Goal: Register for event/course

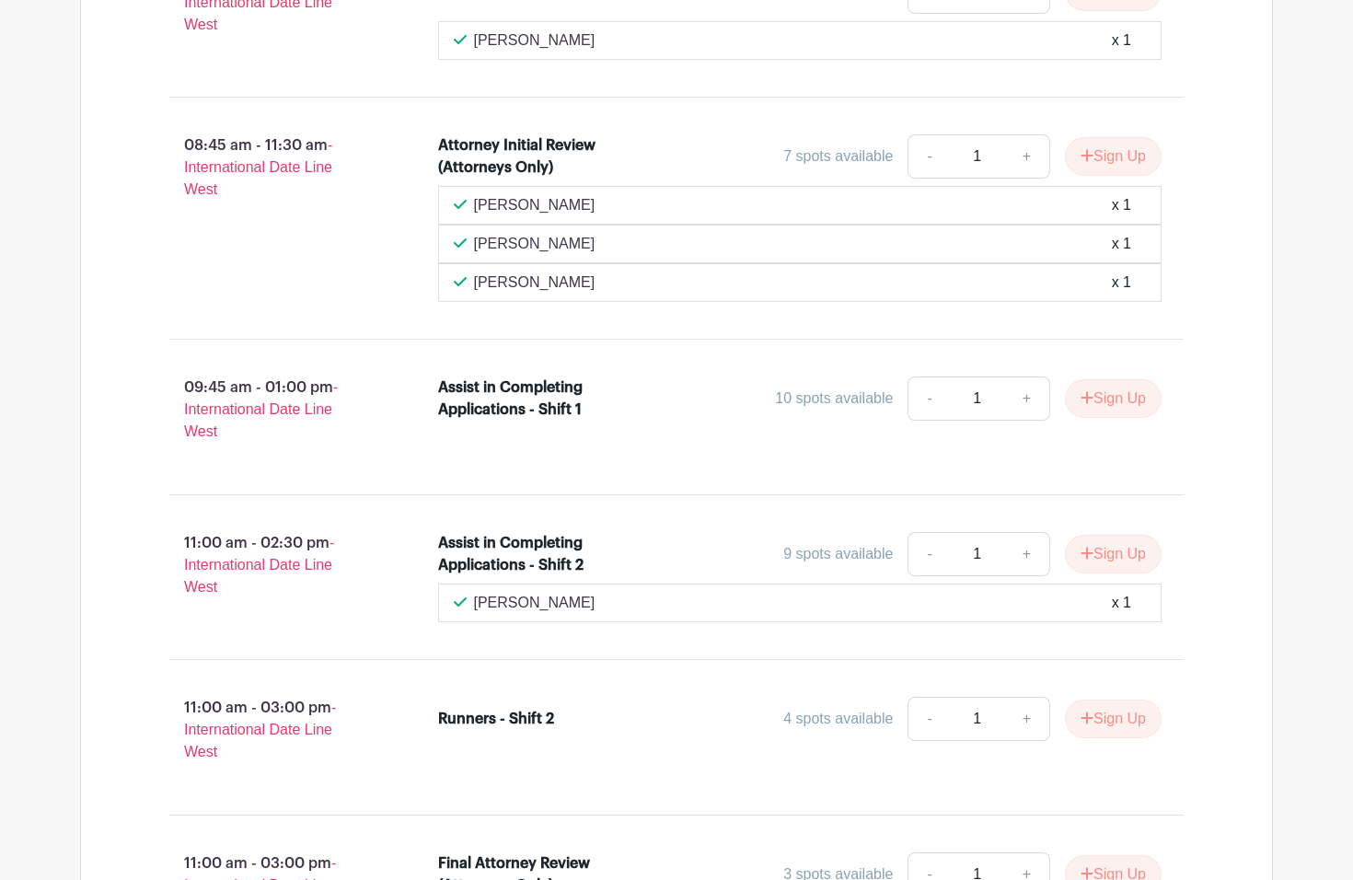
scroll to position [1351, 0]
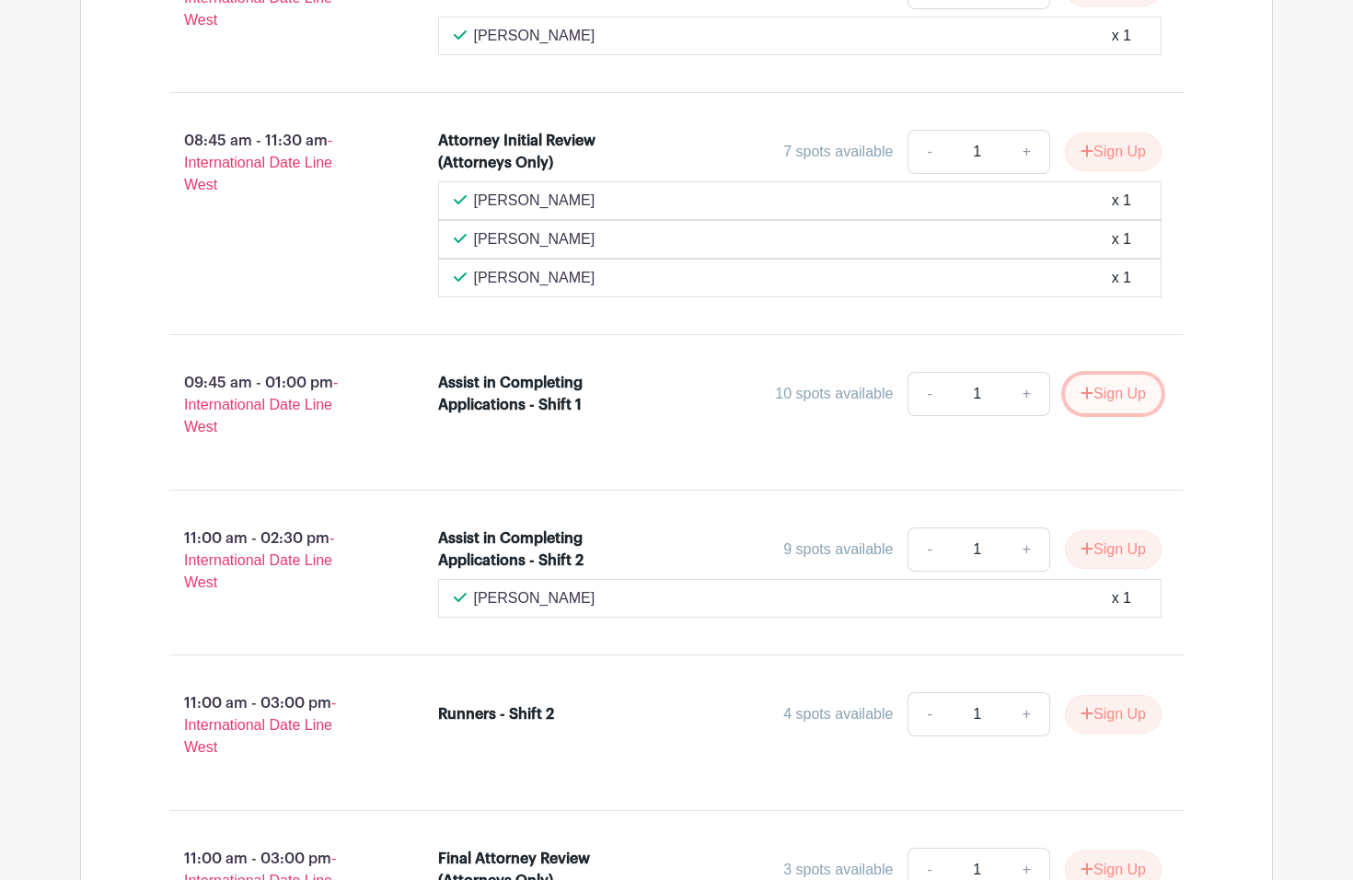
click at [1084, 413] on button "Sign Up" at bounding box center [1113, 394] width 97 height 39
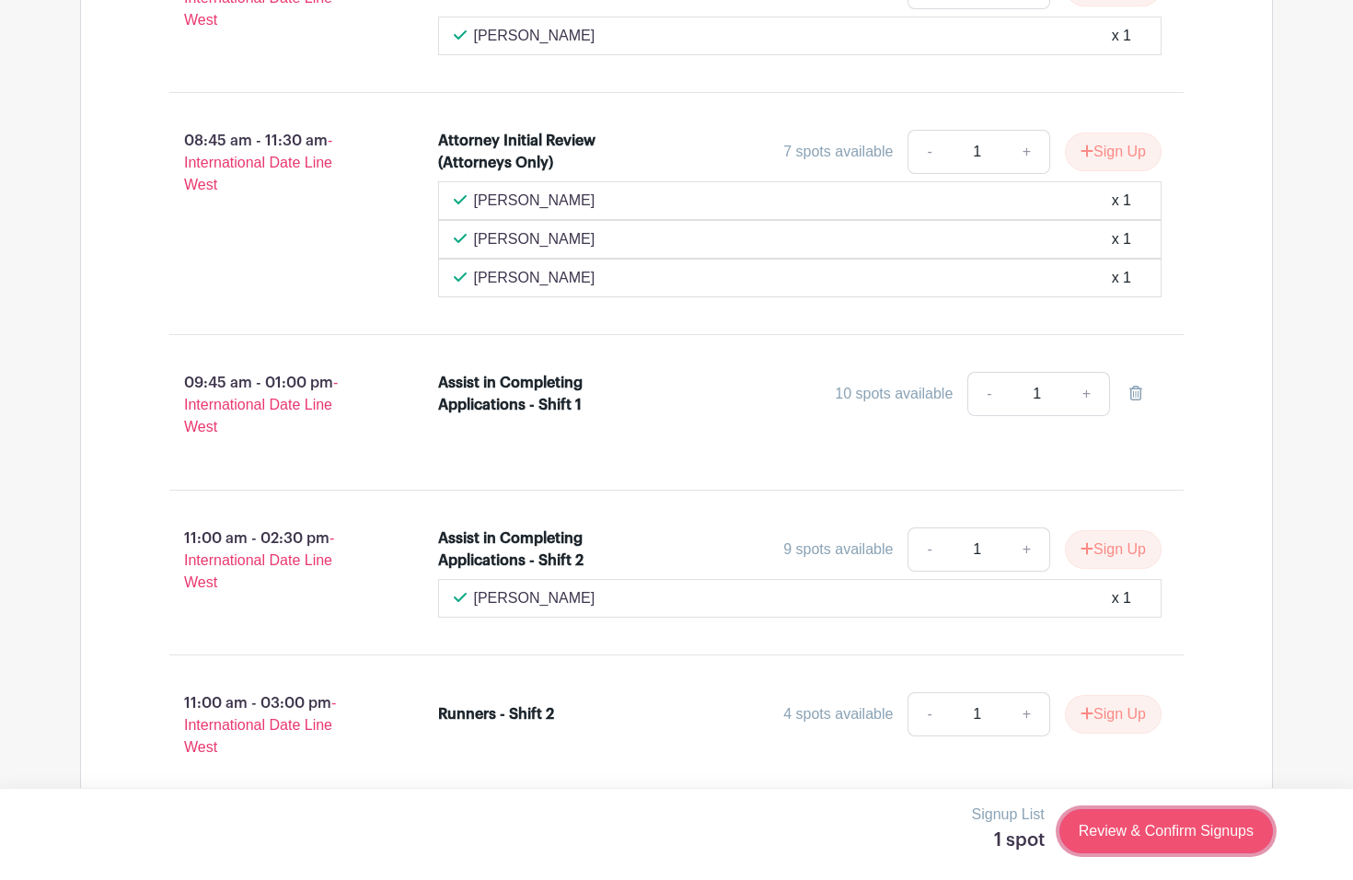
click at [1098, 838] on link "Review & Confirm Signups" at bounding box center [1166, 831] width 214 height 44
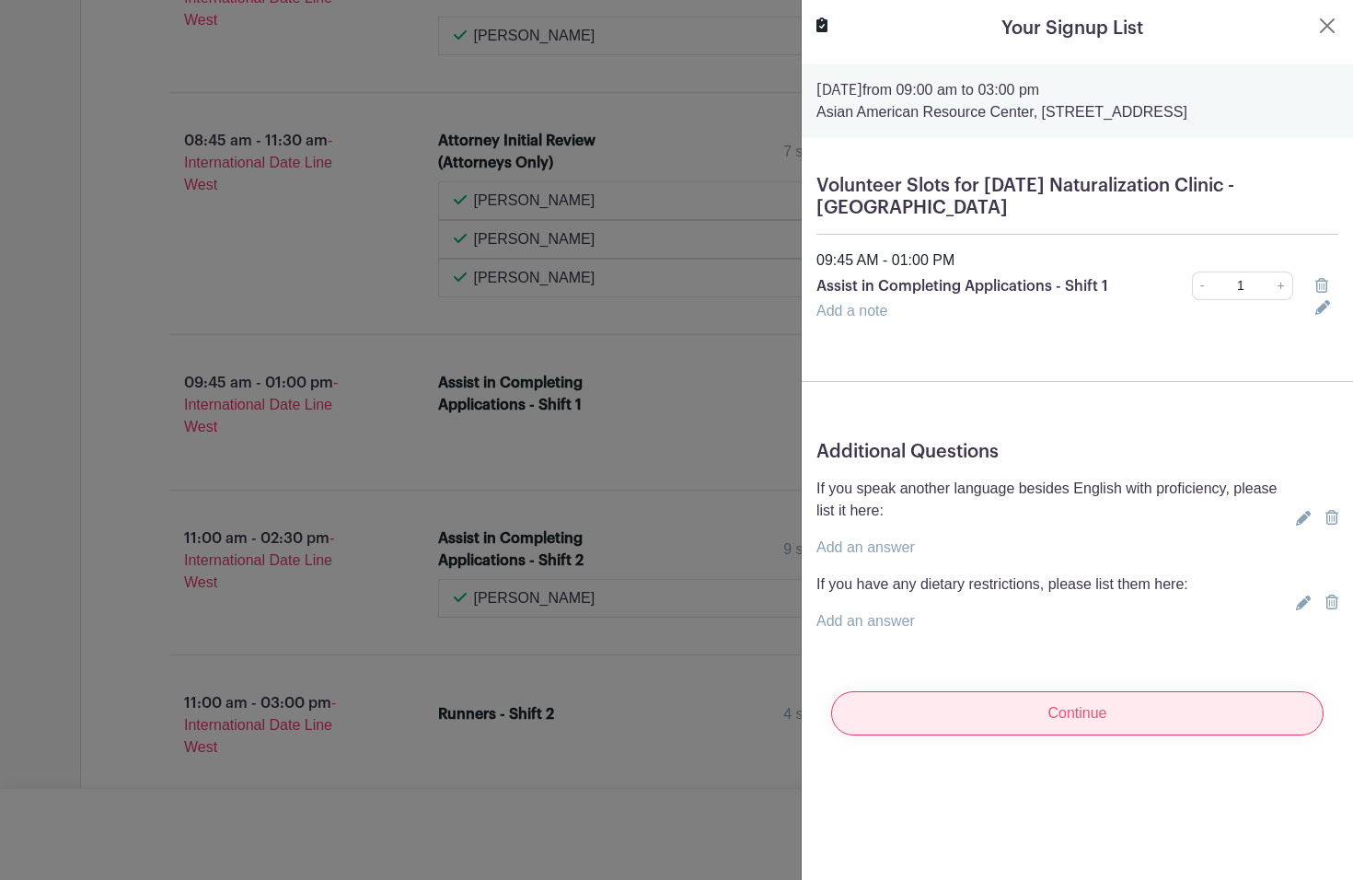
click at [1051, 710] on input "Continue" at bounding box center [1077, 713] width 492 height 44
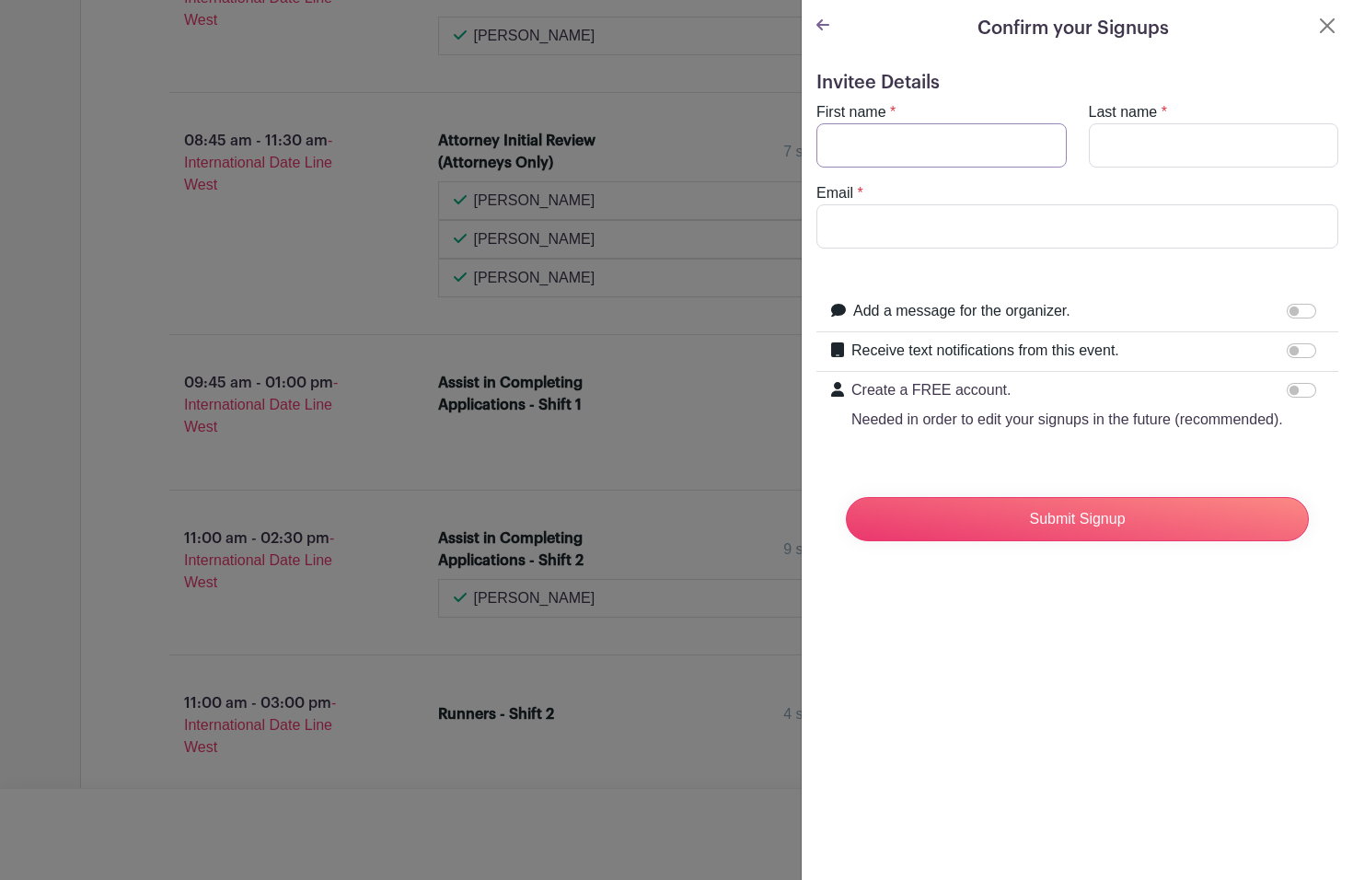
click at [925, 156] on input "First name" at bounding box center [941, 145] width 250 height 44
type input "[PERSON_NAME]"
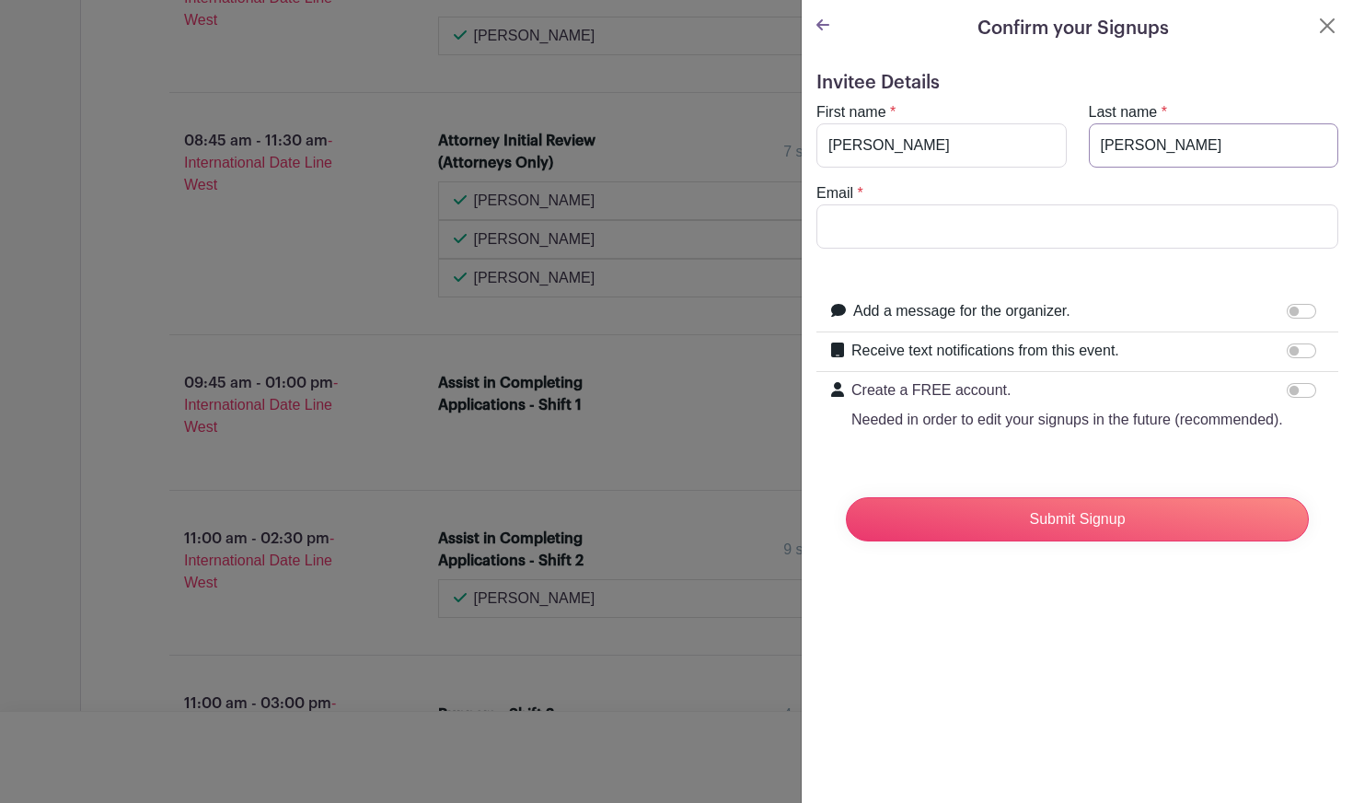
type input "[PERSON_NAME]"
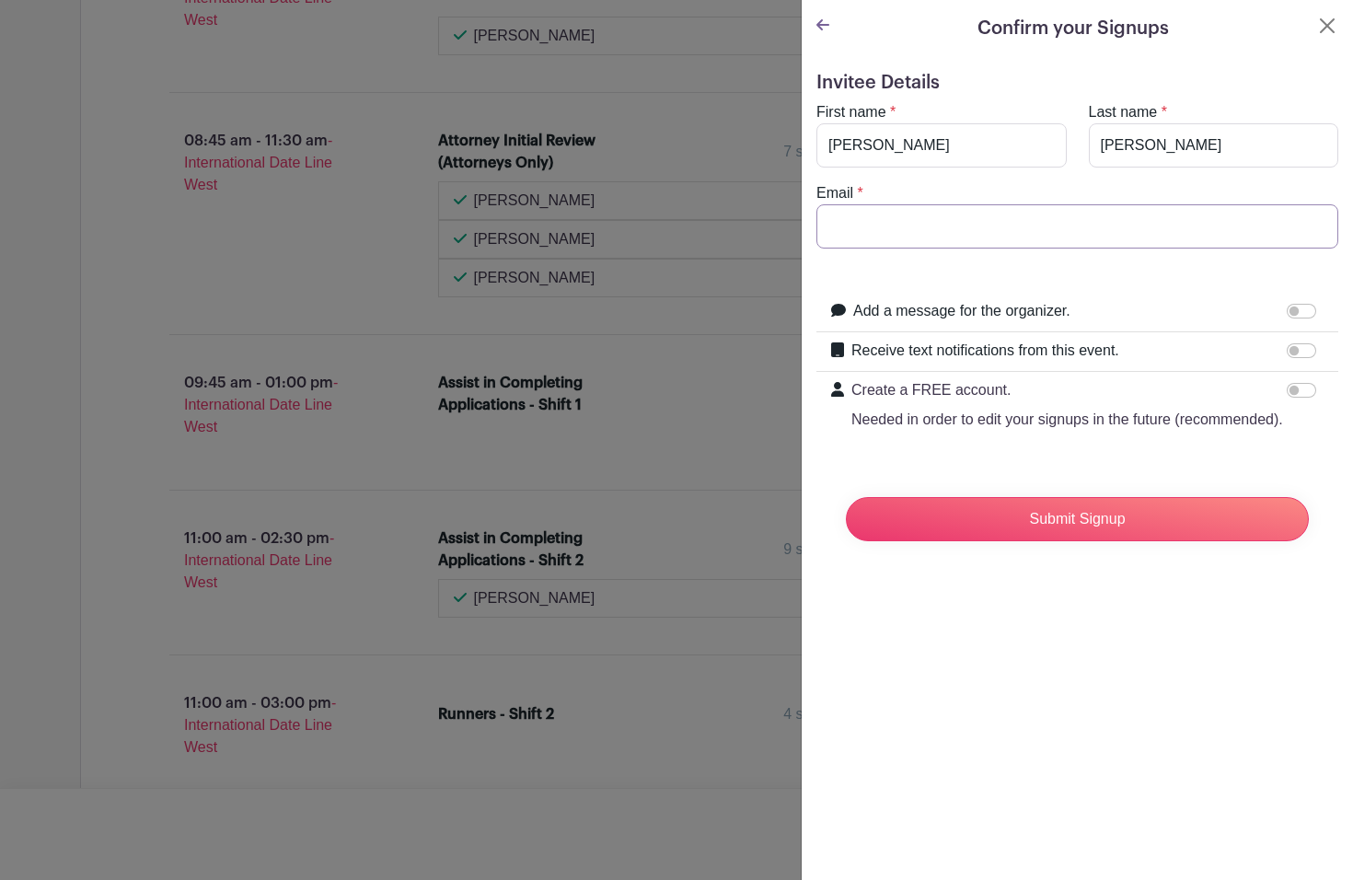
click at [970, 220] on input "Email" at bounding box center [1077, 226] width 522 height 44
paste input "[EMAIL_ADDRESS][DOMAIN_NAME]"
type input "[EMAIL_ADDRESS][DOMAIN_NAME]"
click at [989, 190] on div "Email * [EMAIL_ADDRESS][DOMAIN_NAME]" at bounding box center [1077, 215] width 544 height 66
click at [1051, 225] on input "[EMAIL_ADDRESS][DOMAIN_NAME]" at bounding box center [1077, 226] width 522 height 44
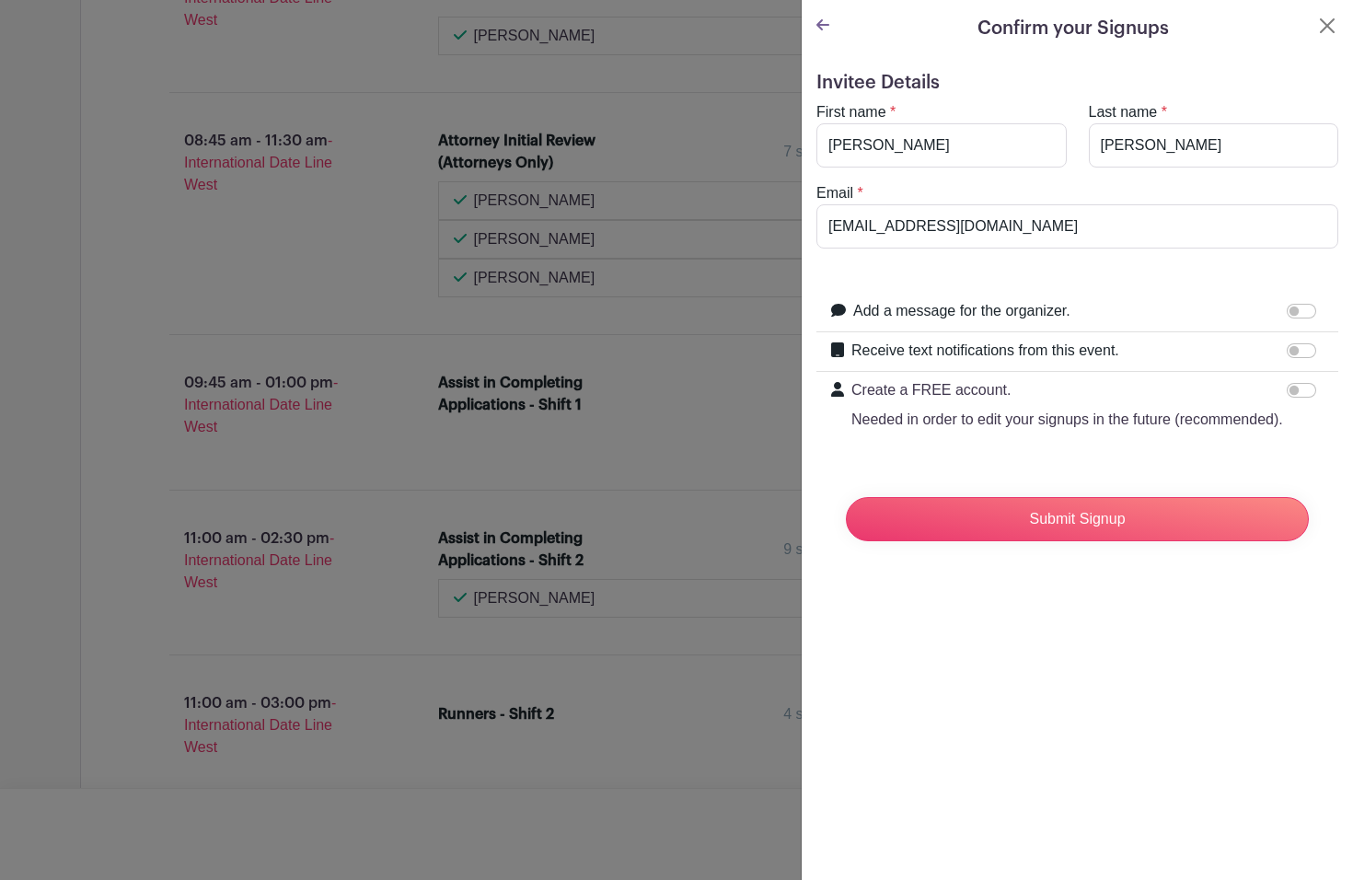
click at [1033, 670] on div "Confirm your Signups Invitee Details First name * [PERSON_NAME] Last name * [PE…" at bounding box center [1077, 440] width 552 height 880
click at [1054, 527] on input "Submit Signup" at bounding box center [1077, 519] width 463 height 44
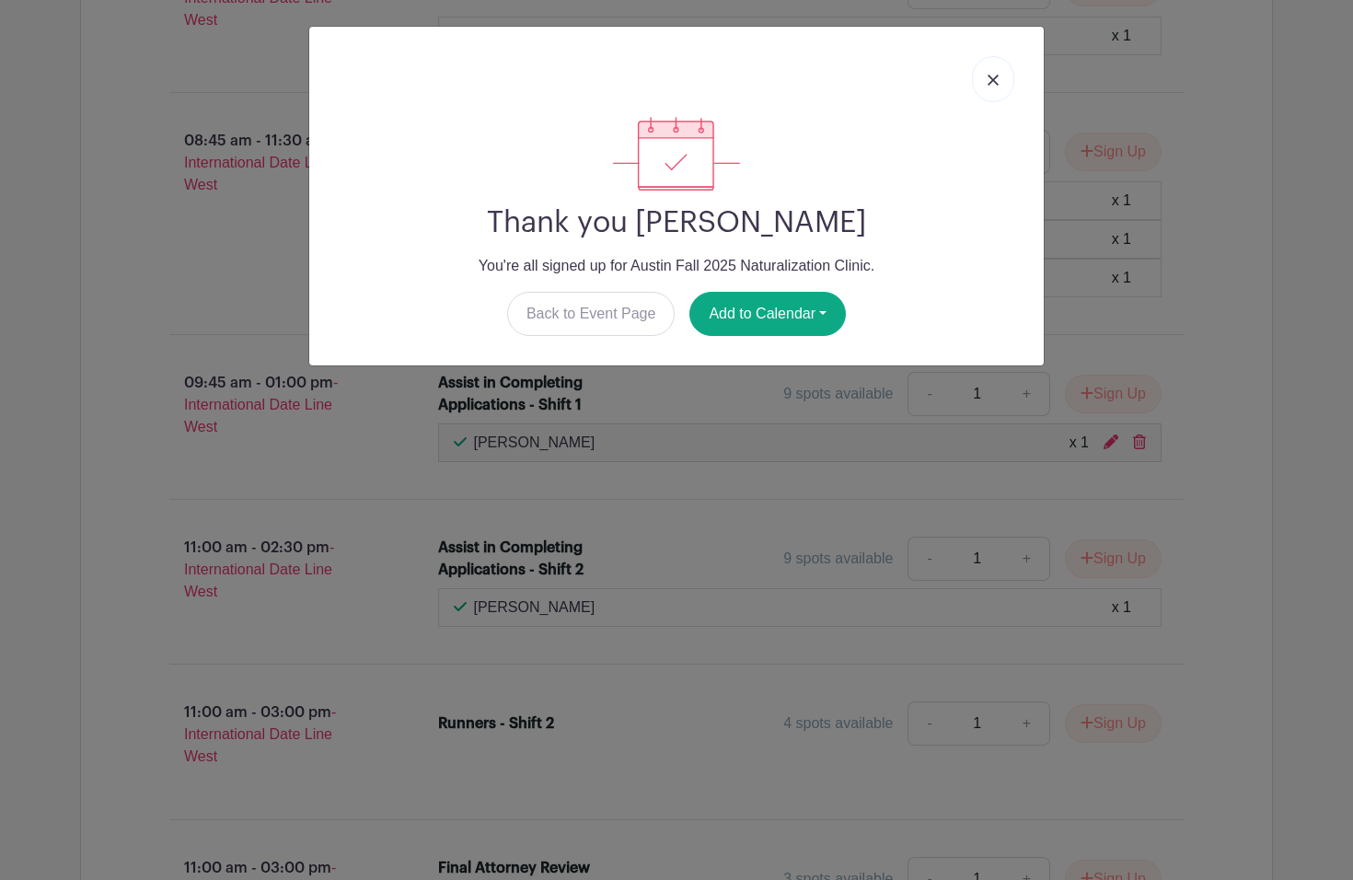
click at [998, 90] on link at bounding box center [993, 79] width 42 height 46
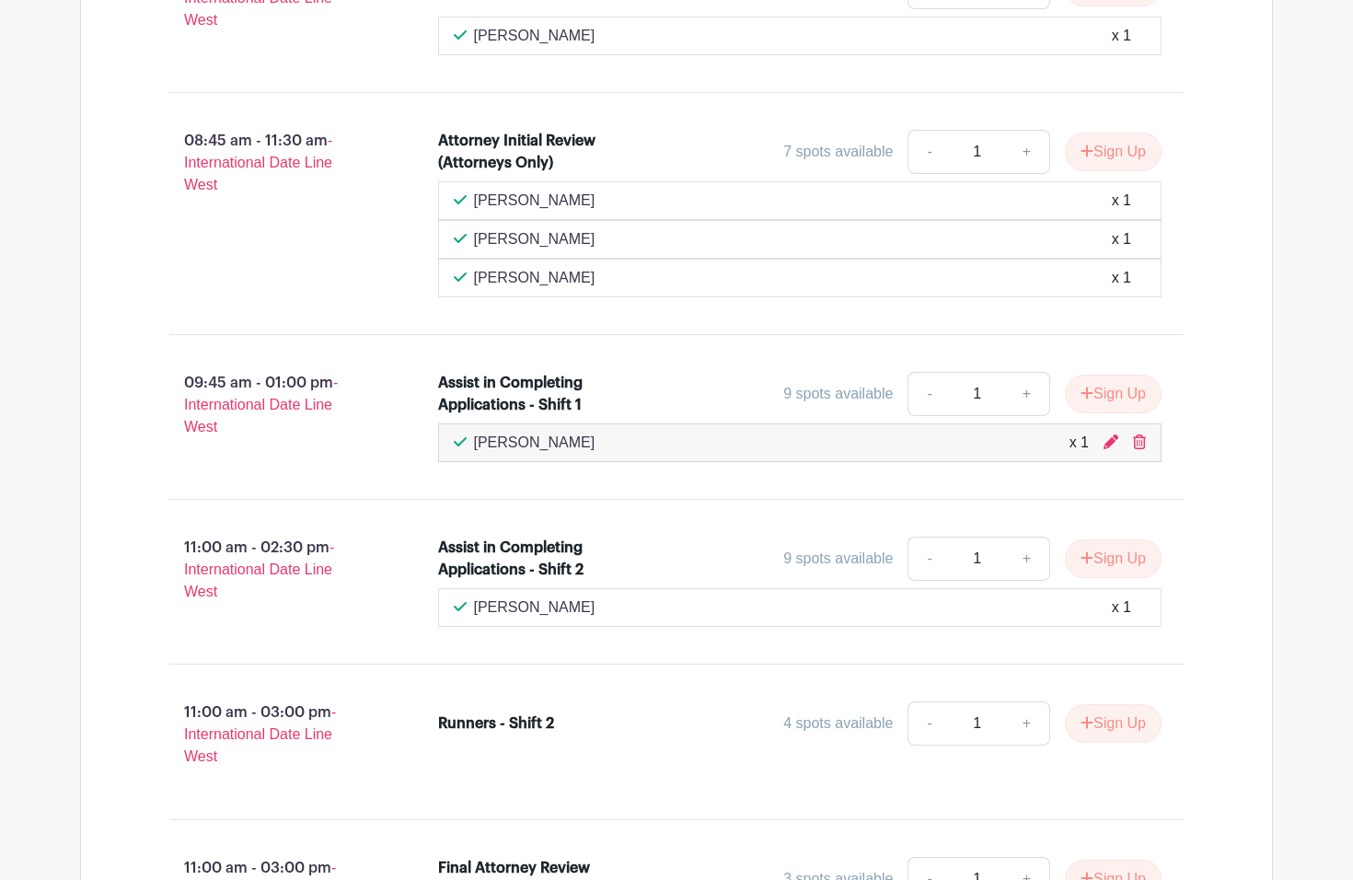
click at [354, 469] on div "09:45 am - 01:00 pm - International Date Line West" at bounding box center [274, 416] width 269 height 105
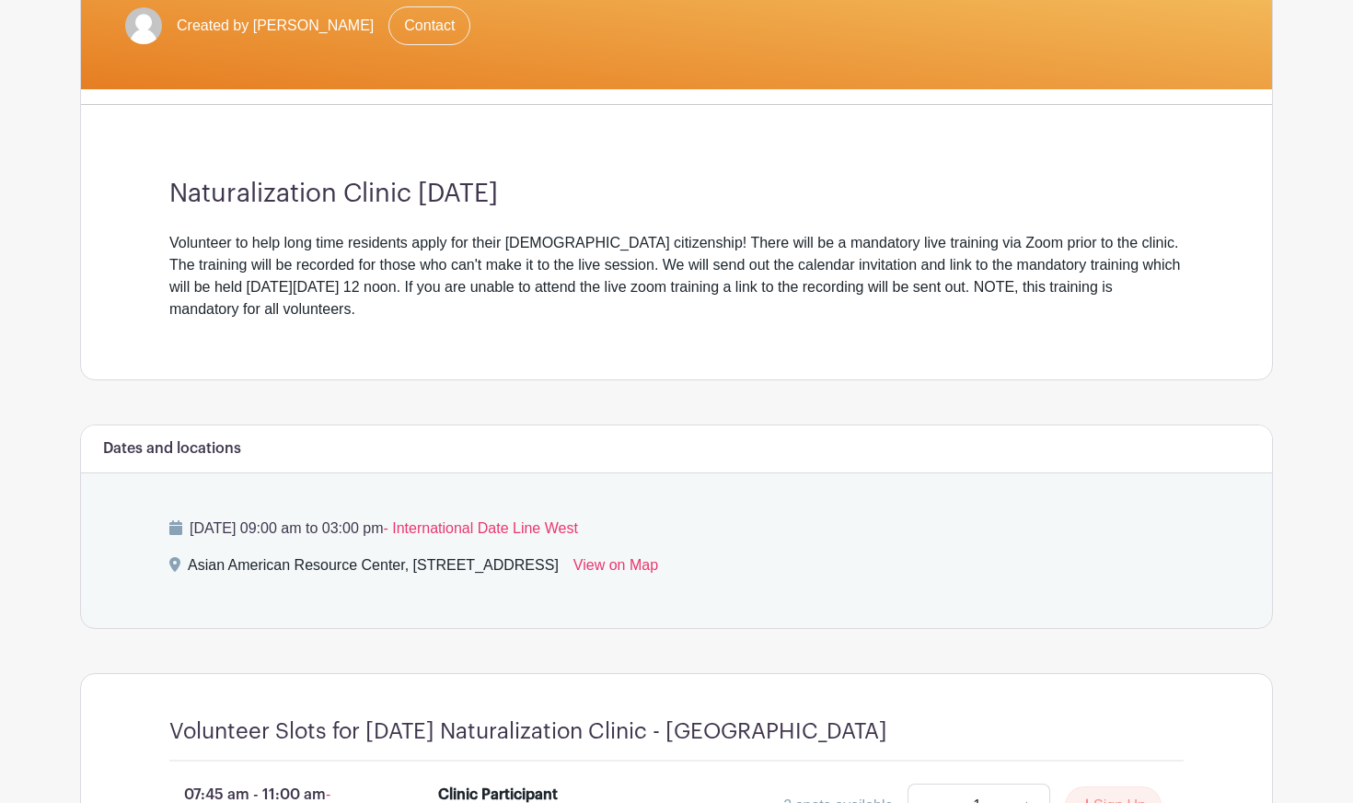
scroll to position [0, 0]
